Goal: Task Accomplishment & Management: Complete application form

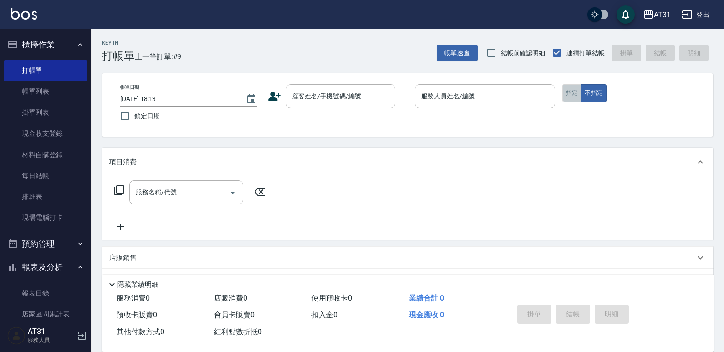
click at [571, 93] on button "指定" at bounding box center [573, 93] width 20 height 18
click at [333, 92] on input "顧客姓名/手機號碼/編號" at bounding box center [333, 96] width 87 height 16
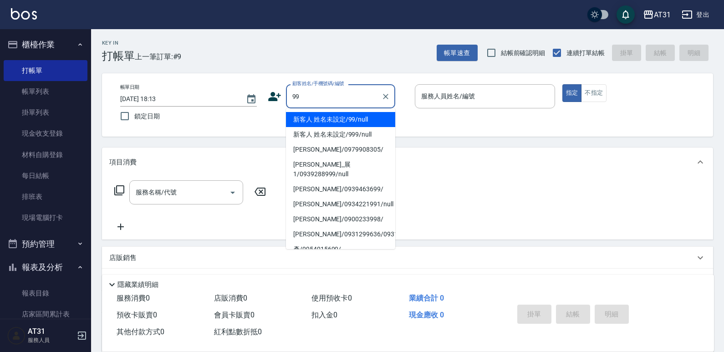
type input "新客人 姓名未設定/99/null"
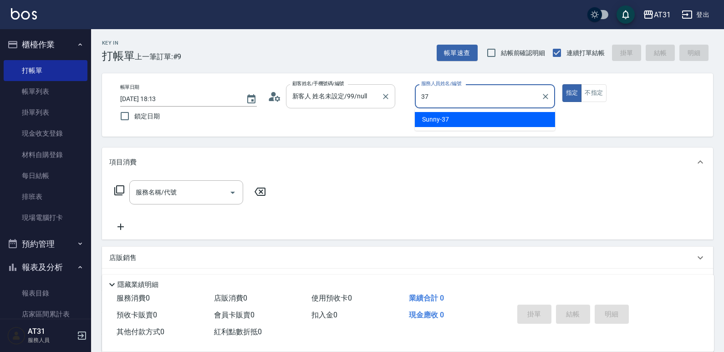
type input "Sunny-37"
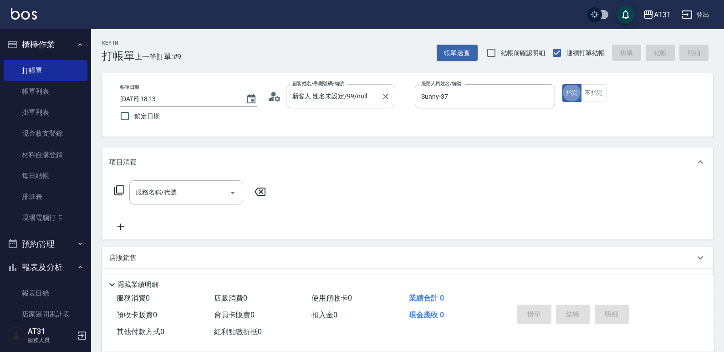
type button "true"
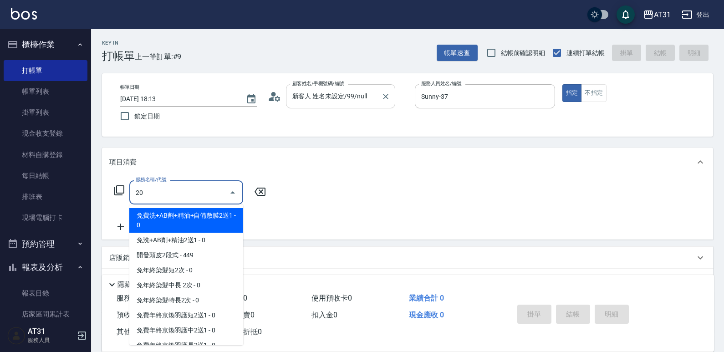
type input "201"
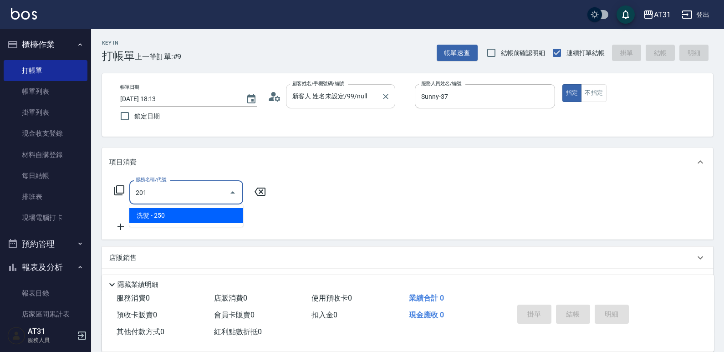
type input "20"
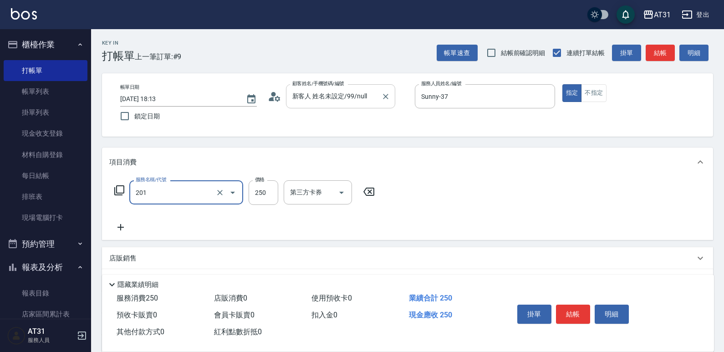
type input "洗髮(201)"
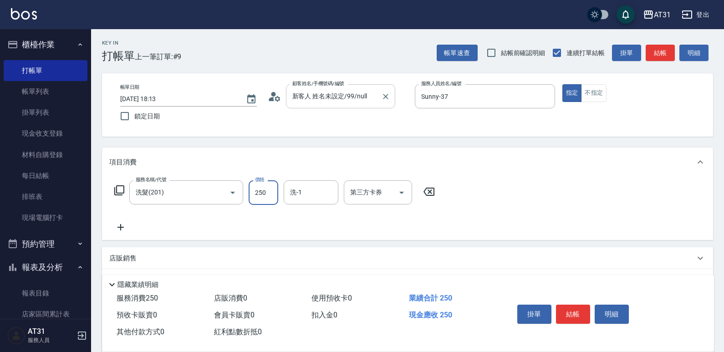
type input "0"
type input "30"
type input "300"
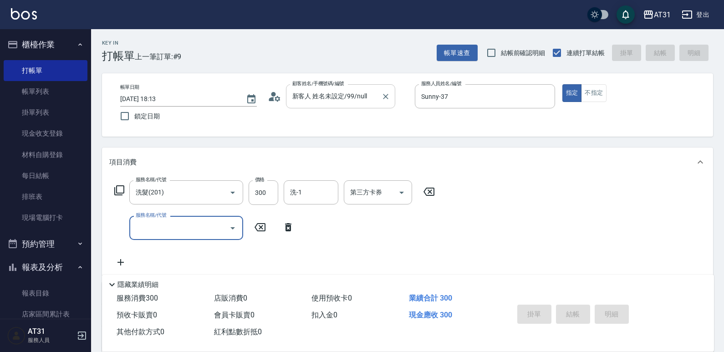
type input "[DATE] 20:08"
type input "0"
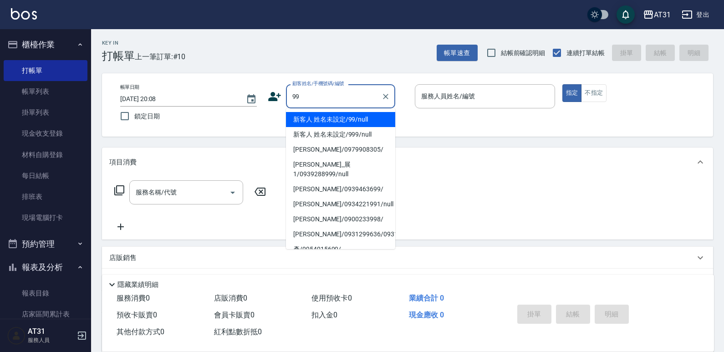
type input "新客人 姓名未設定/99/null"
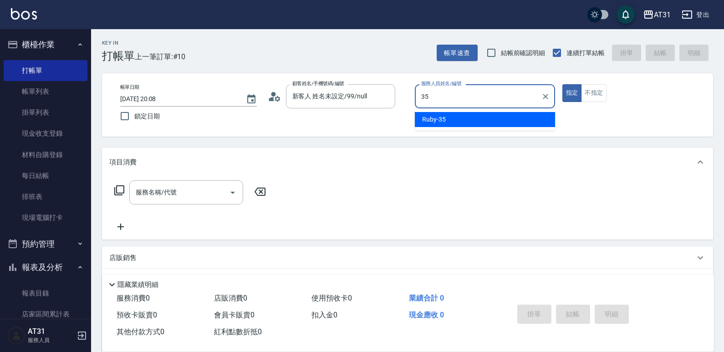
type input "Ruby-35"
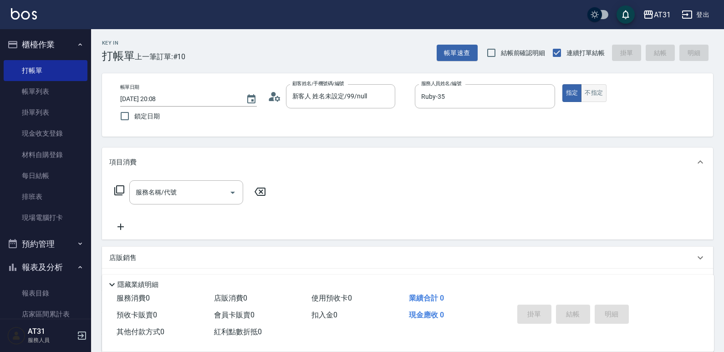
click at [587, 87] on button "不指定" at bounding box center [594, 93] width 26 height 18
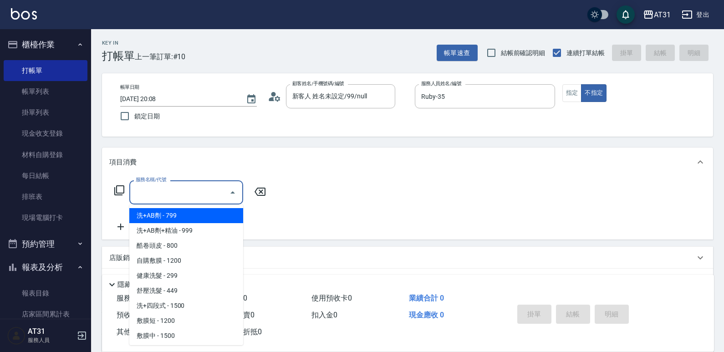
click at [177, 199] on input "服務名稱/代號" at bounding box center [179, 192] width 92 height 16
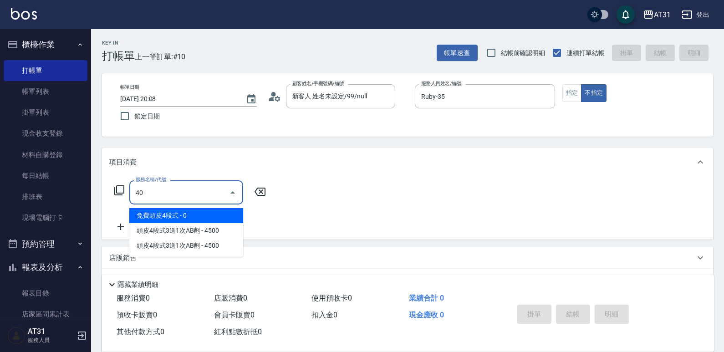
type input "401"
type input "20"
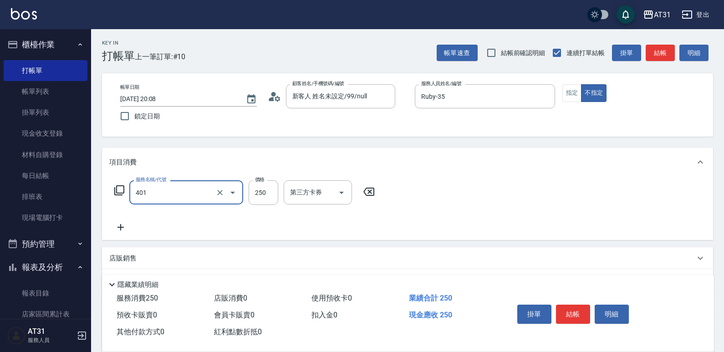
type input "剪髮(401)"
type input "0"
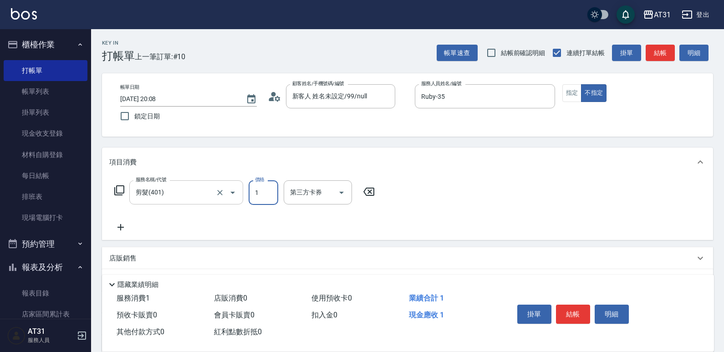
type input "10"
type input "100"
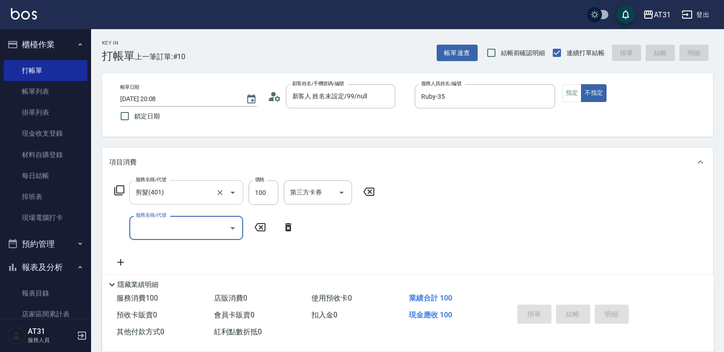
type input "0"
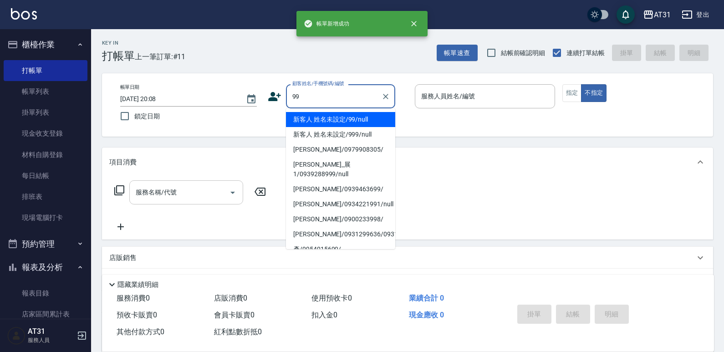
type input "新客人 姓名未設定/99/null"
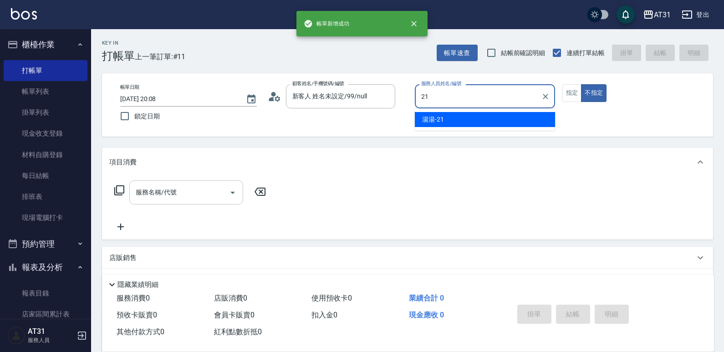
type input "湯湯-21"
type button "false"
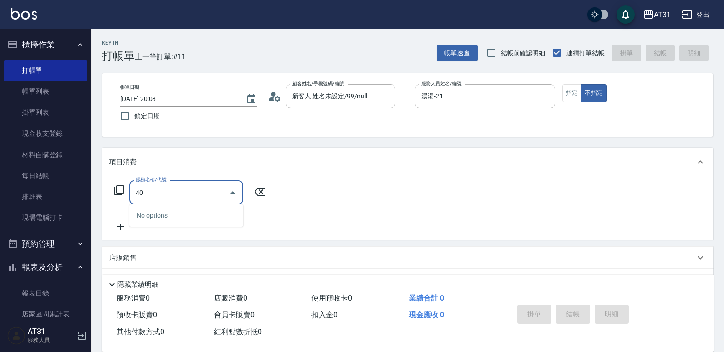
type input "401"
type input "20"
type input "剪髮(401)"
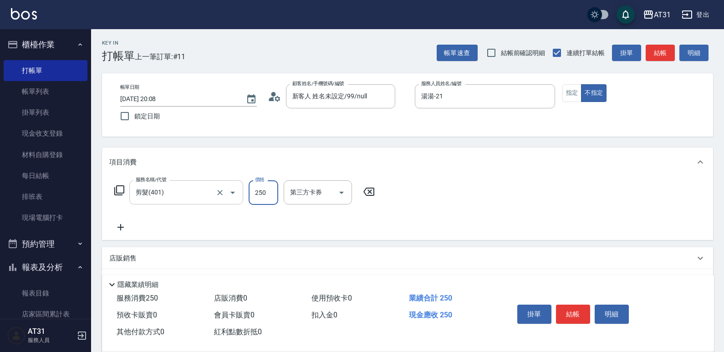
type input "1"
type input "0"
type input "10"
type input "100"
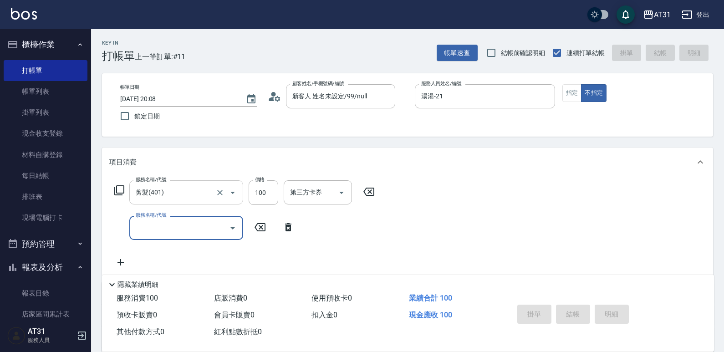
type input "[DATE] 20:09"
type input "0"
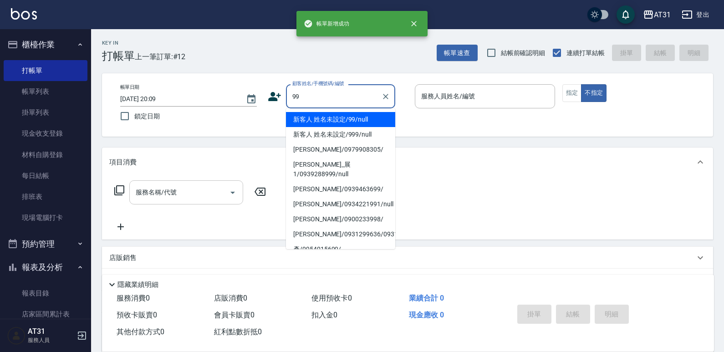
type input "新客人 姓名未設定/99/null"
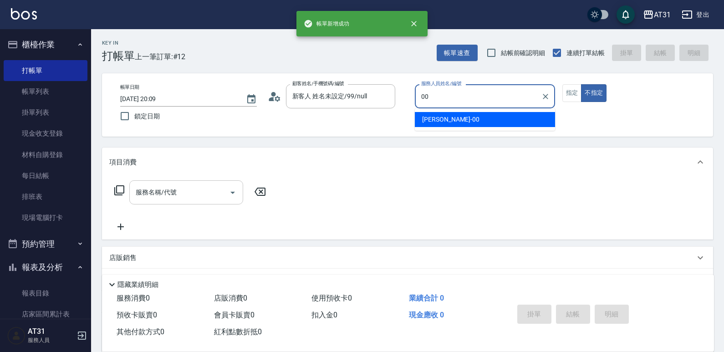
type input "[PERSON_NAME]-00"
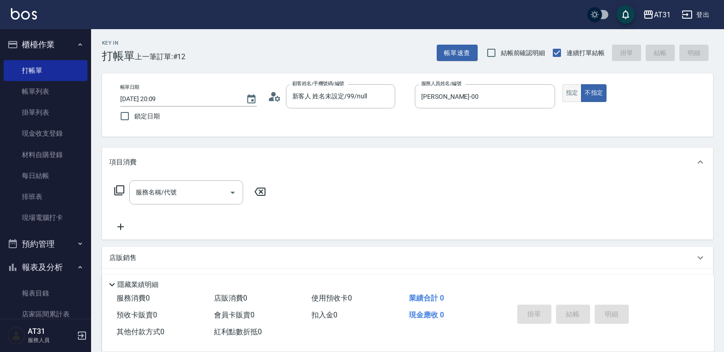
click at [575, 87] on button "指定" at bounding box center [573, 93] width 20 height 18
click at [209, 193] on input "服務名稱/代號" at bounding box center [179, 192] width 92 height 16
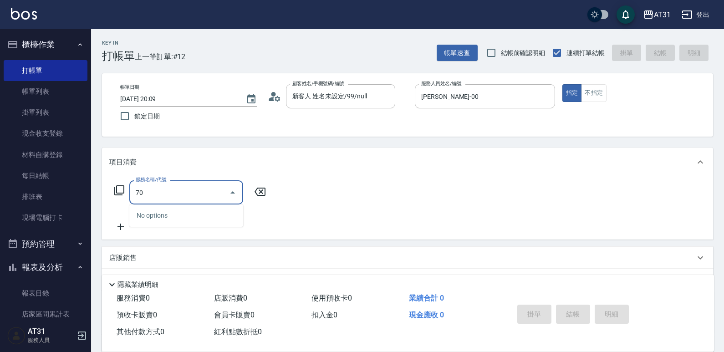
type input "705"
type input "500"
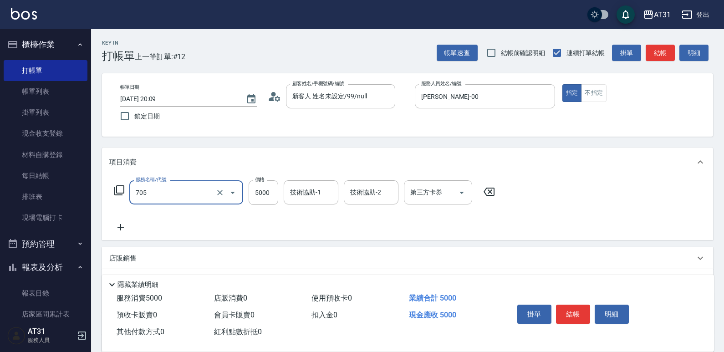
type input "新羽毛鉑金接髮調整(705)"
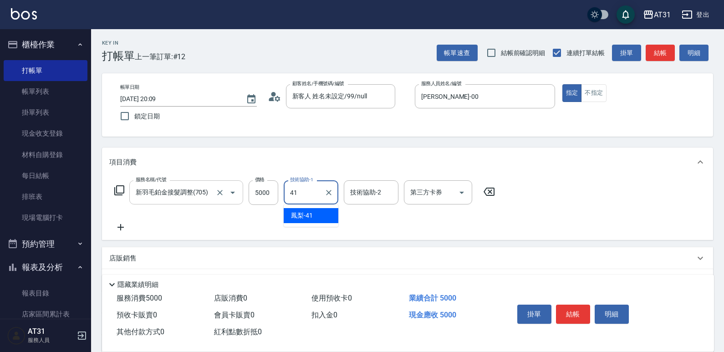
type input "鳳梨-41"
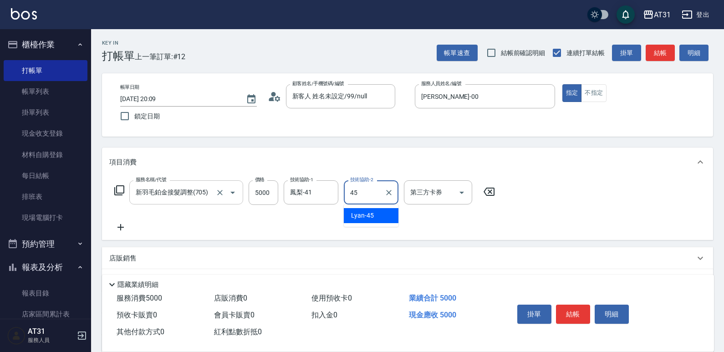
type input "Lyan-45"
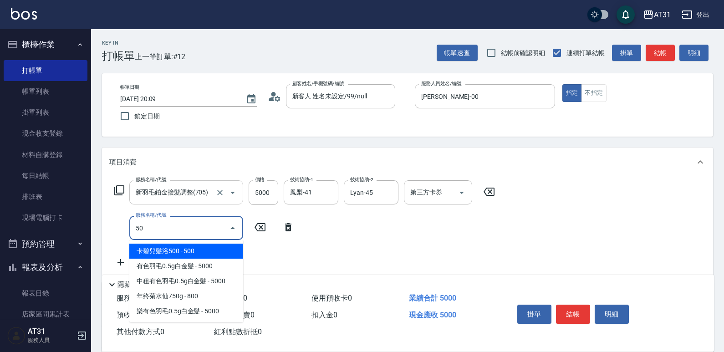
type input "501"
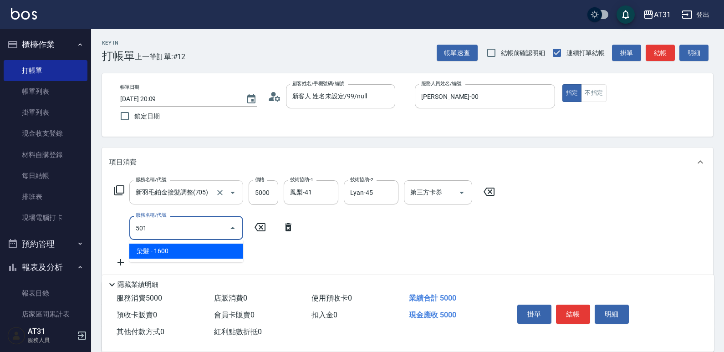
type input "660"
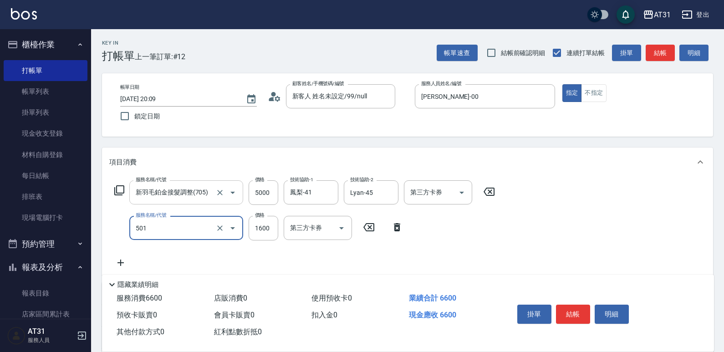
type input "染髮(501)"
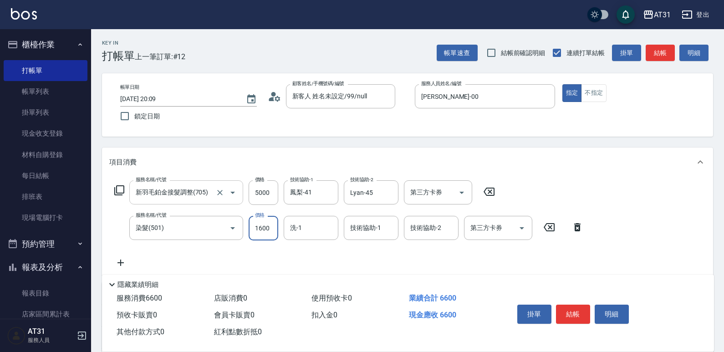
type input "500"
type input "30"
type input "530"
type input "3000"
type input "800"
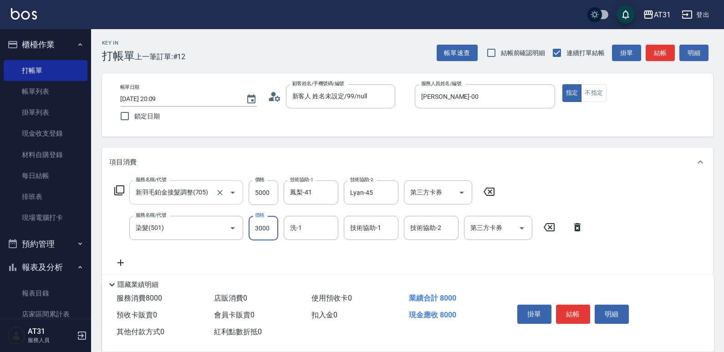
type input "3000"
type input "鳳梨-41"
type input "4"
type input "鳳梨-41"
click at [331, 195] on icon "Clear" at bounding box center [328, 192] width 5 height 5
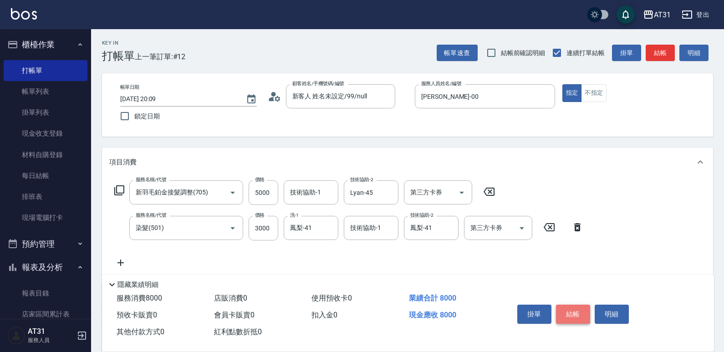
click at [583, 307] on button "結帳" at bounding box center [573, 314] width 34 height 19
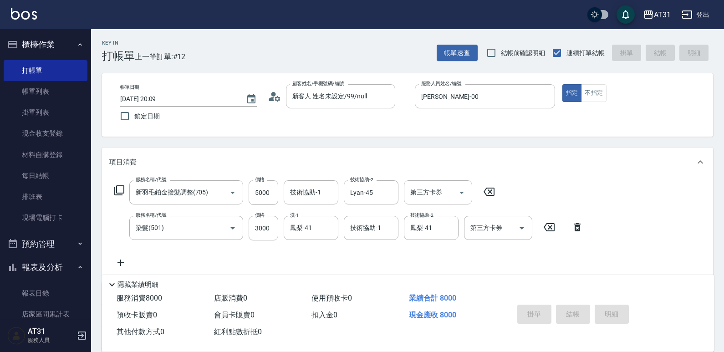
type input "0"
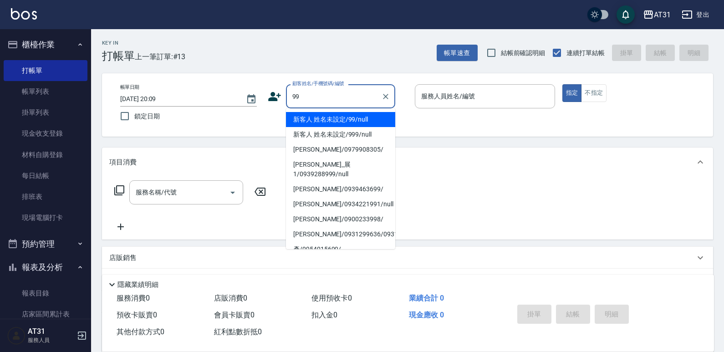
type input "新客人 姓名未設定/99/null"
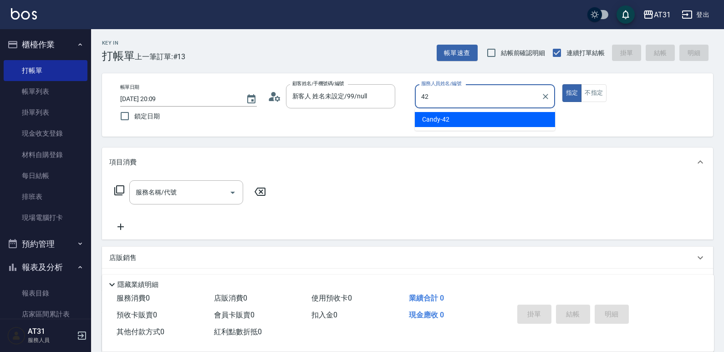
type input "Candy-42"
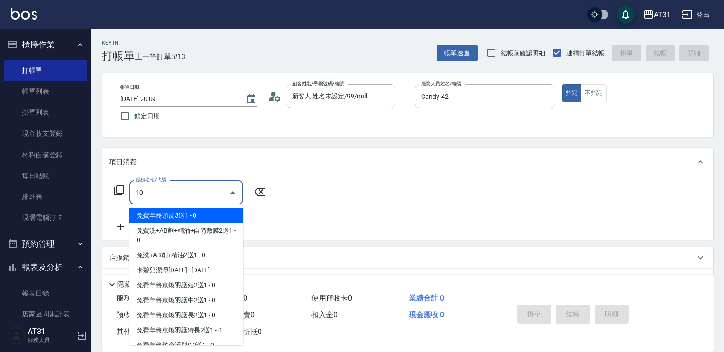
type input "101"
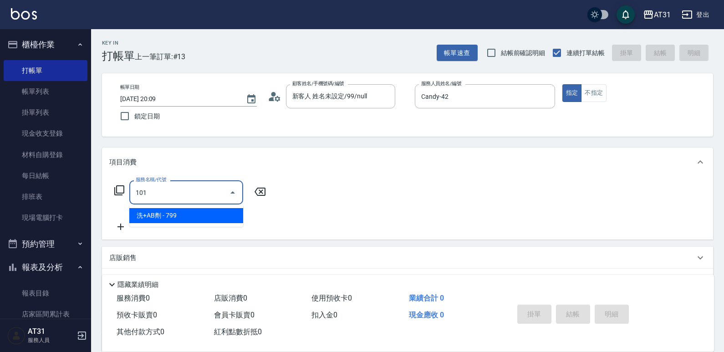
type input "70"
type input "洗+AB劑(101)"
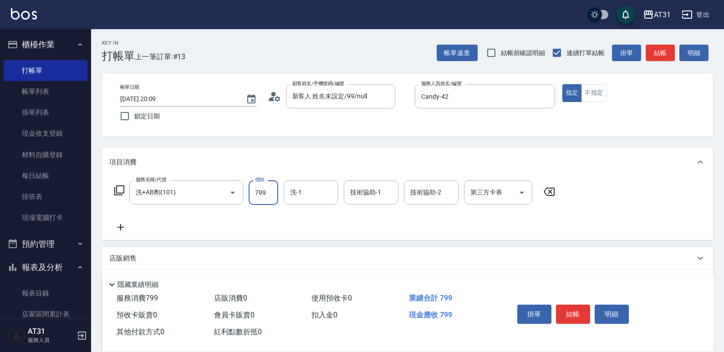
type input "4"
type input "0"
type input "799"
type input "70"
type input "Lyan-45"
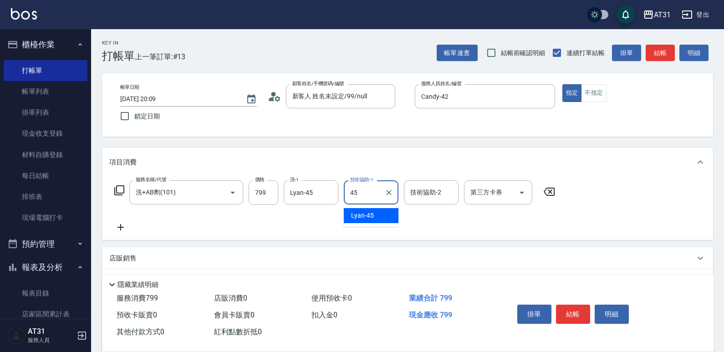
type input "Lyan-45"
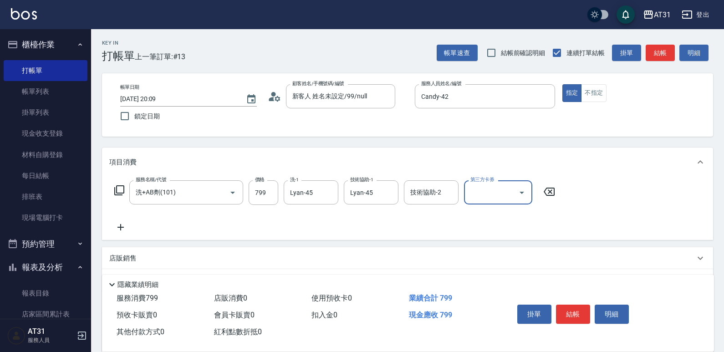
drag, startPoint x: 592, startPoint y: 95, endPoint x: 593, endPoint y: 193, distance: 97.9
click at [592, 96] on button "不指定" at bounding box center [594, 93] width 26 height 18
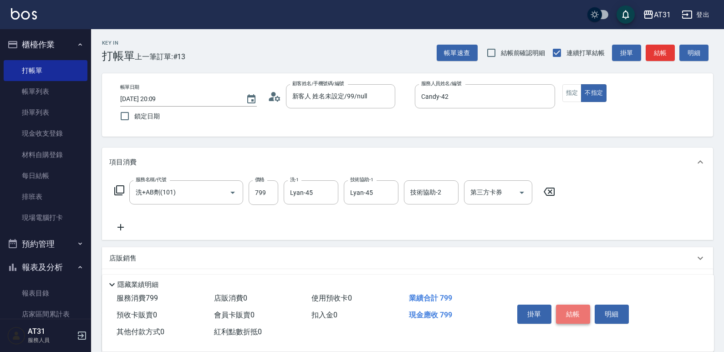
click at [567, 306] on button "結帳" at bounding box center [573, 314] width 34 height 19
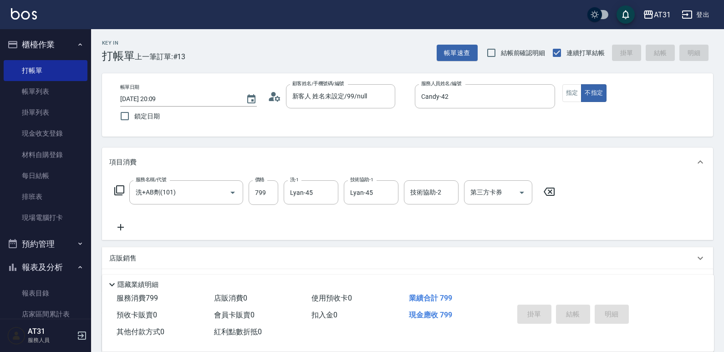
type input "[DATE] 20:30"
type input "0"
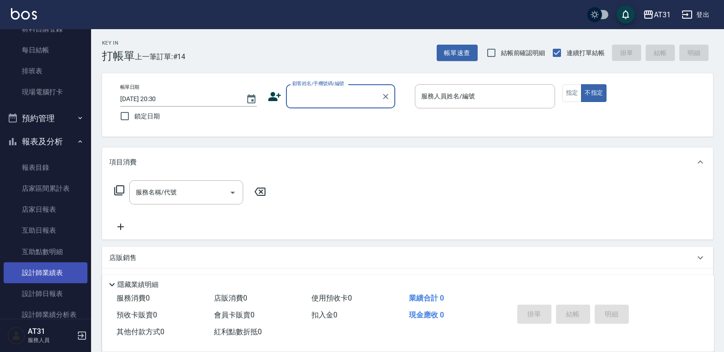
scroll to position [137, 0]
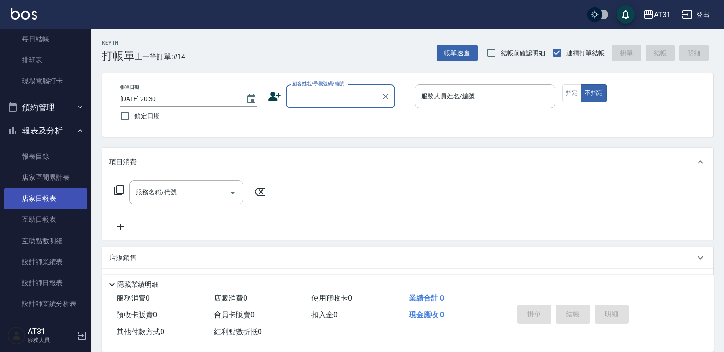
click at [61, 206] on link "店家日報表" at bounding box center [46, 198] width 84 height 21
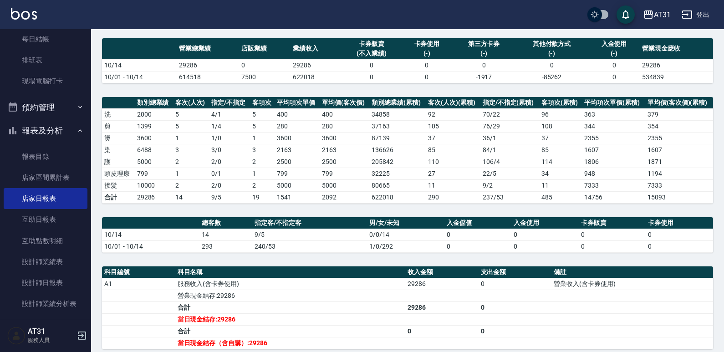
scroll to position [64, 0]
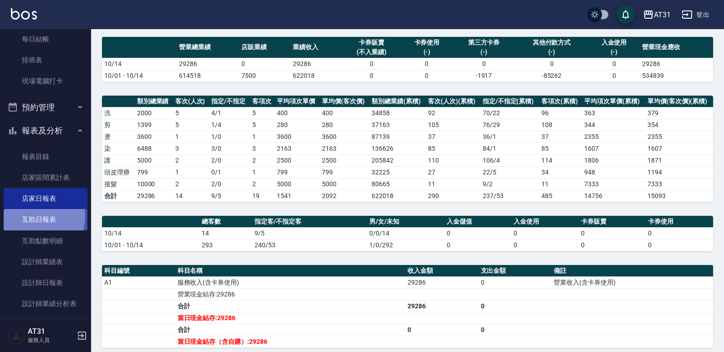
click at [33, 216] on link "互助日報表" at bounding box center [46, 219] width 84 height 21
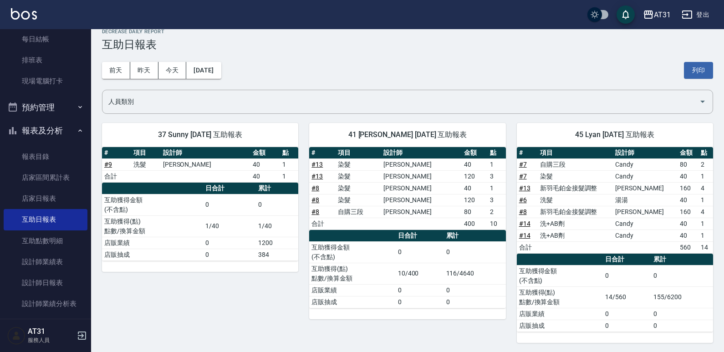
scroll to position [13, 0]
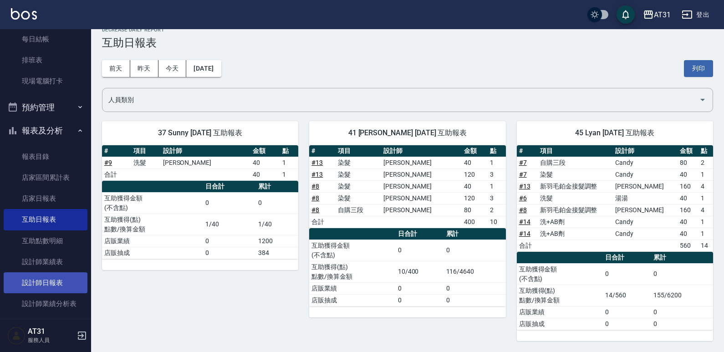
click at [45, 287] on link "設計師日報表" at bounding box center [46, 282] width 84 height 21
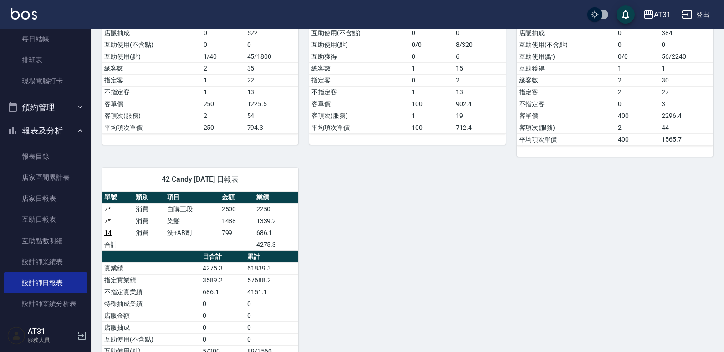
scroll to position [547, 0]
